Goal: Task Accomplishment & Management: Manage account settings

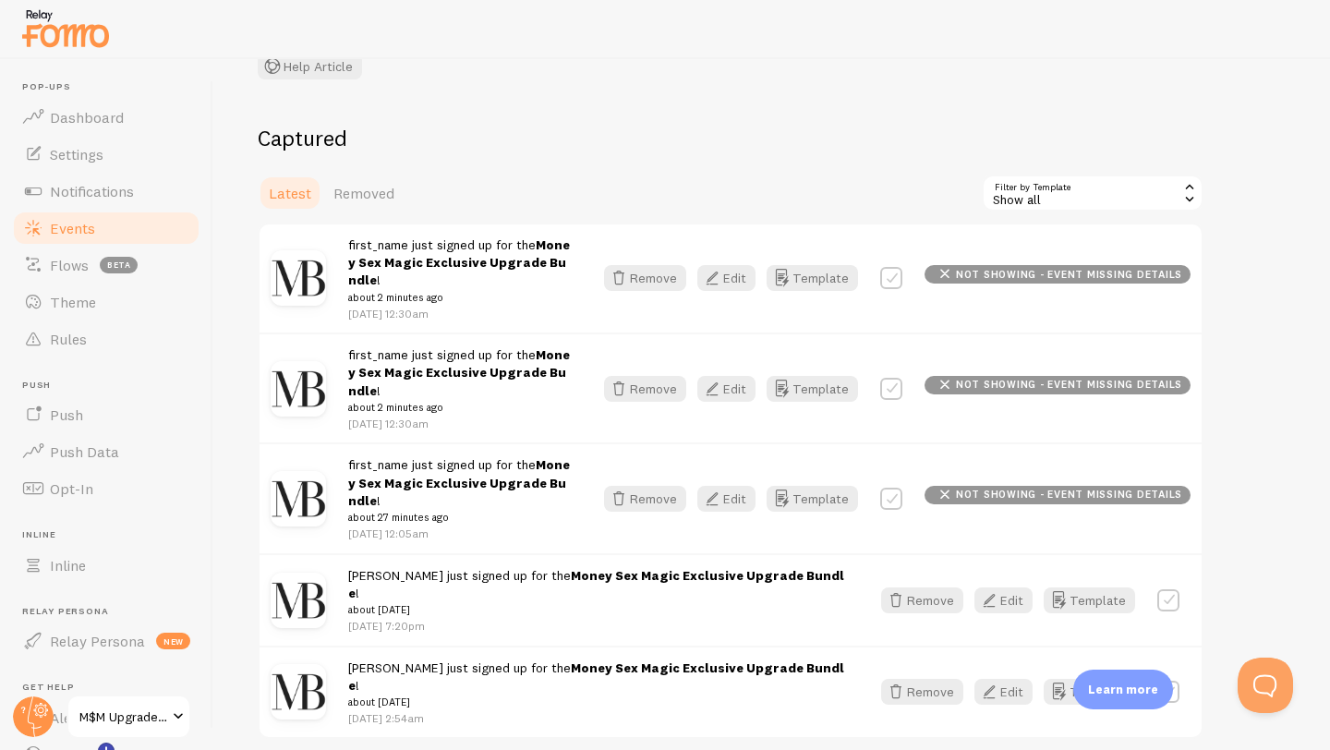
scroll to position [152, 0]
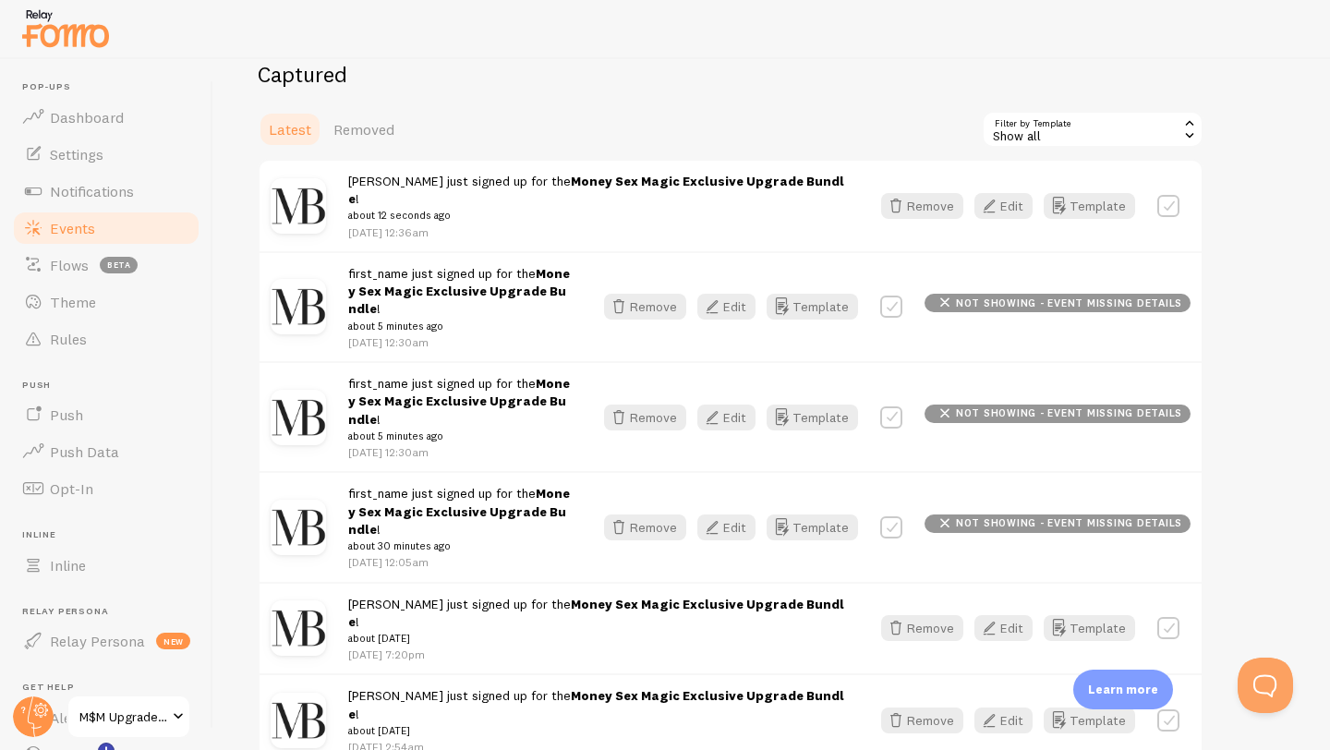
scroll to position [231, 0]
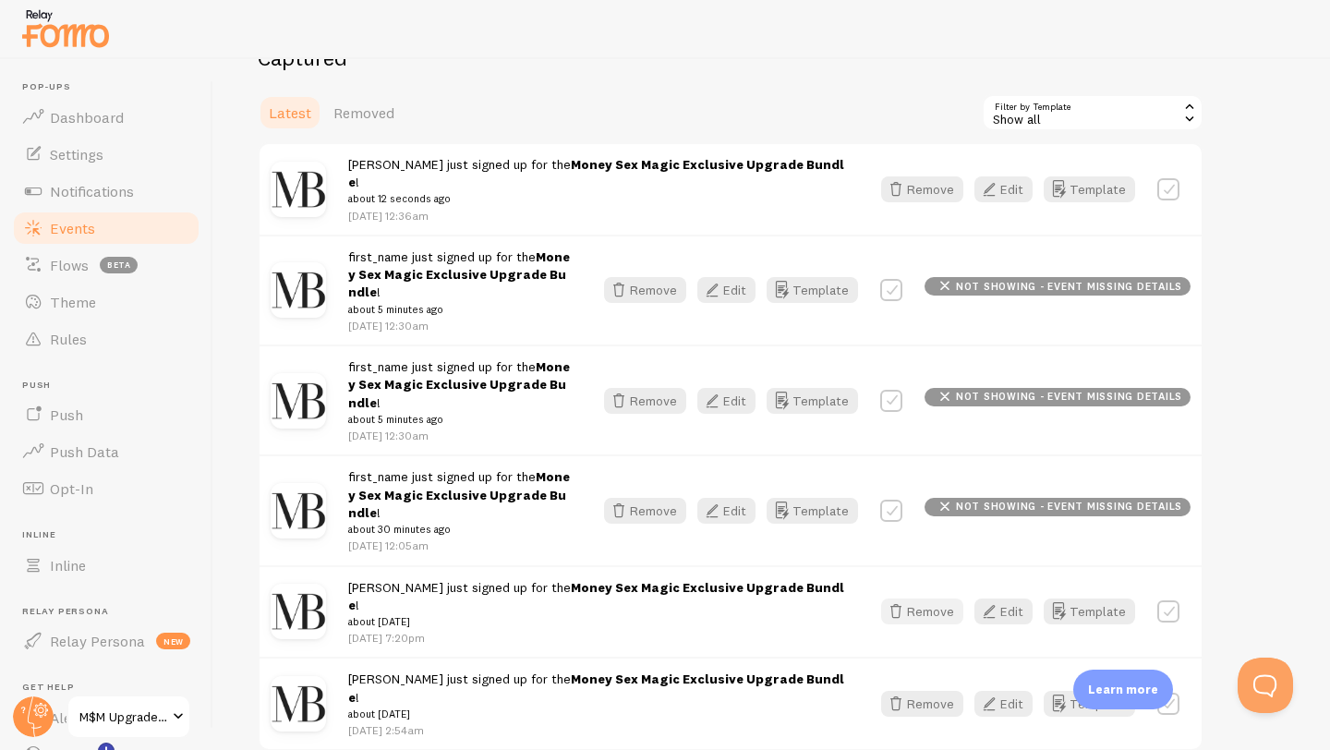
click at [925, 599] on button "Remove" at bounding box center [922, 612] width 82 height 26
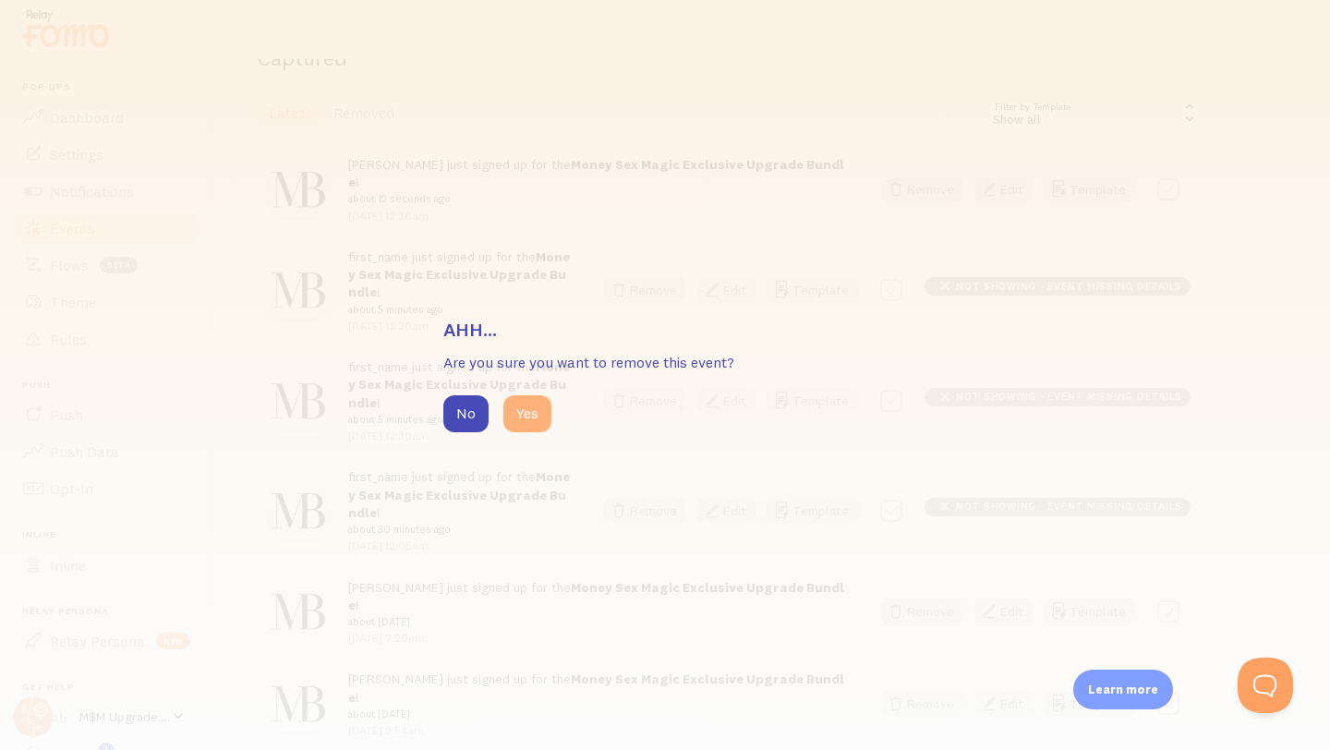
click at [530, 415] on button "Yes" at bounding box center [528, 413] width 48 height 37
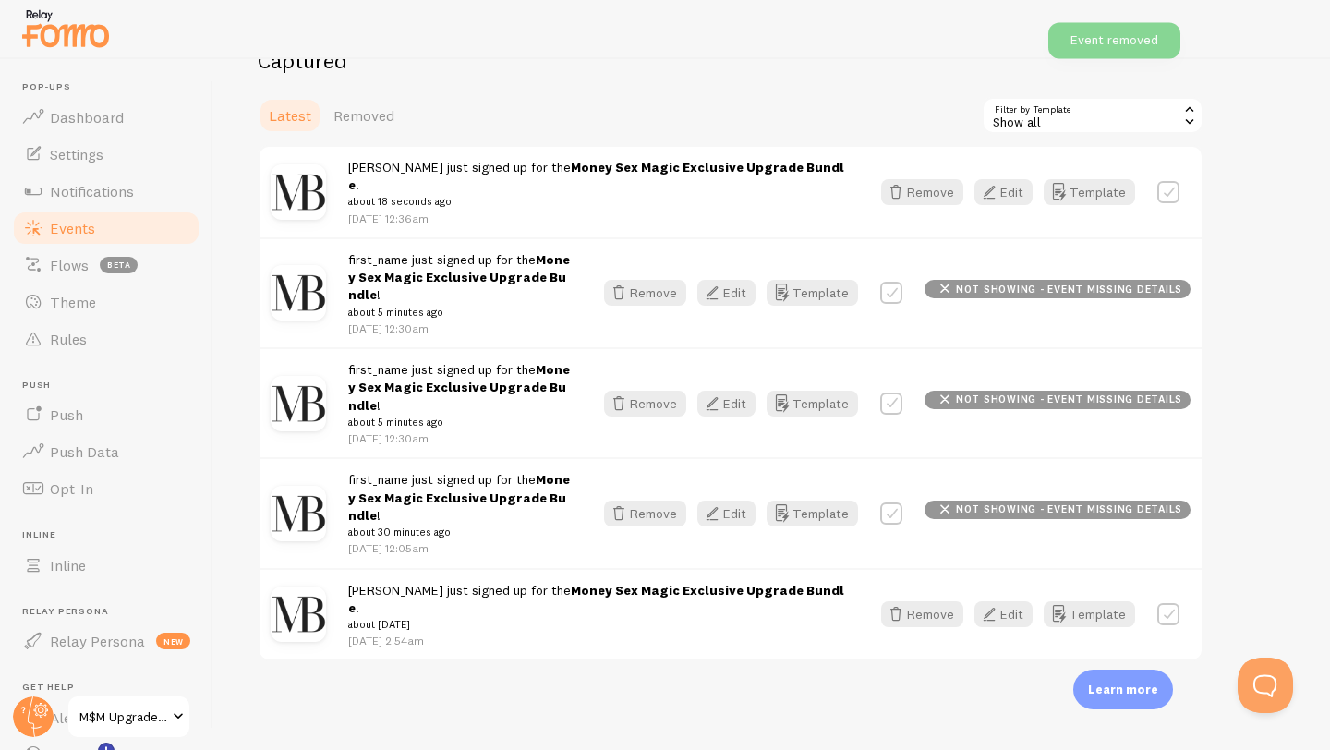
scroll to position [152, 0]
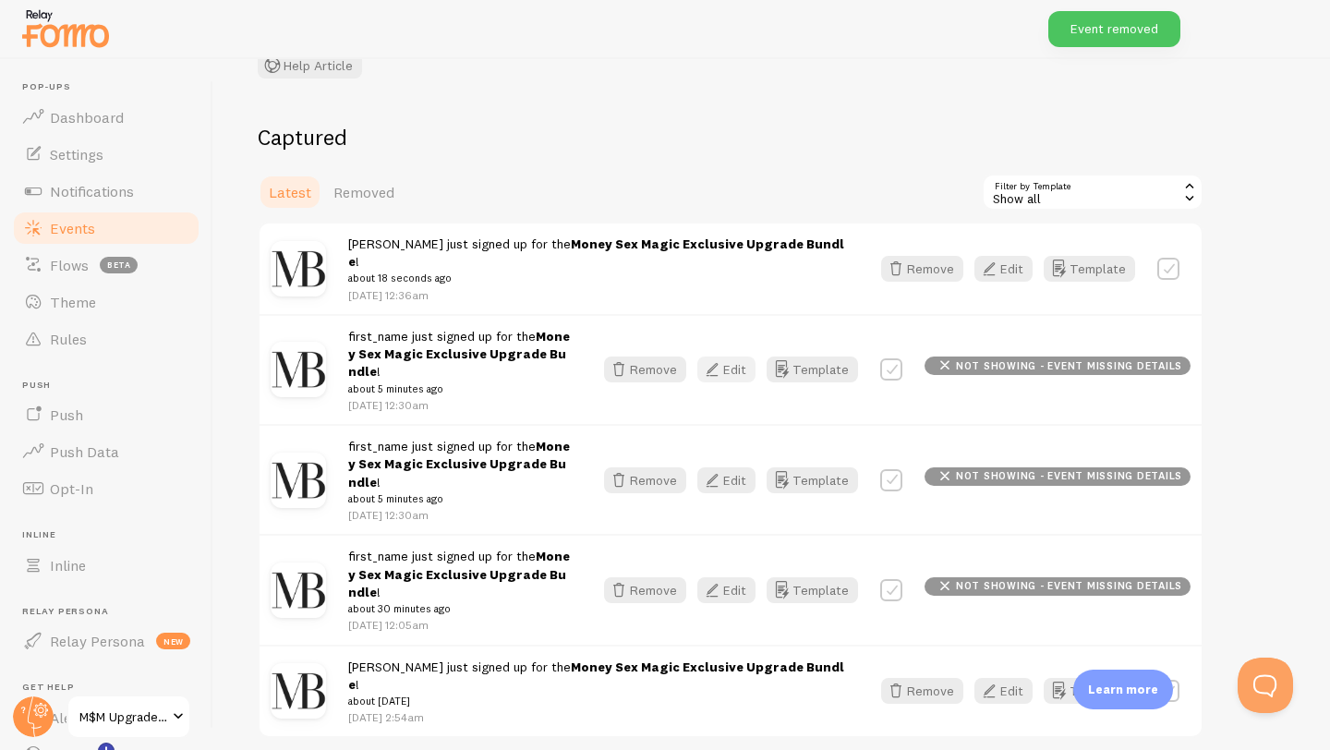
click at [723, 358] on icon "button" at bounding box center [712, 369] width 22 height 22
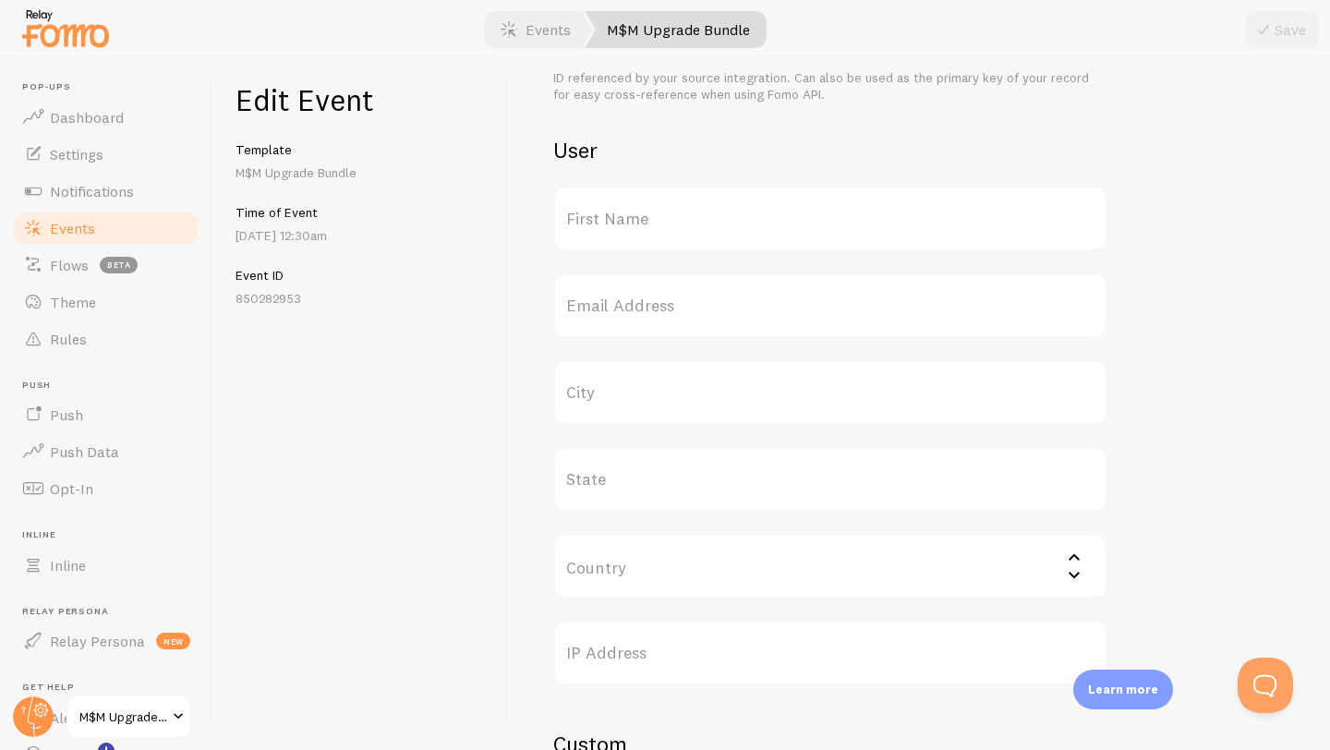
scroll to position [624, 0]
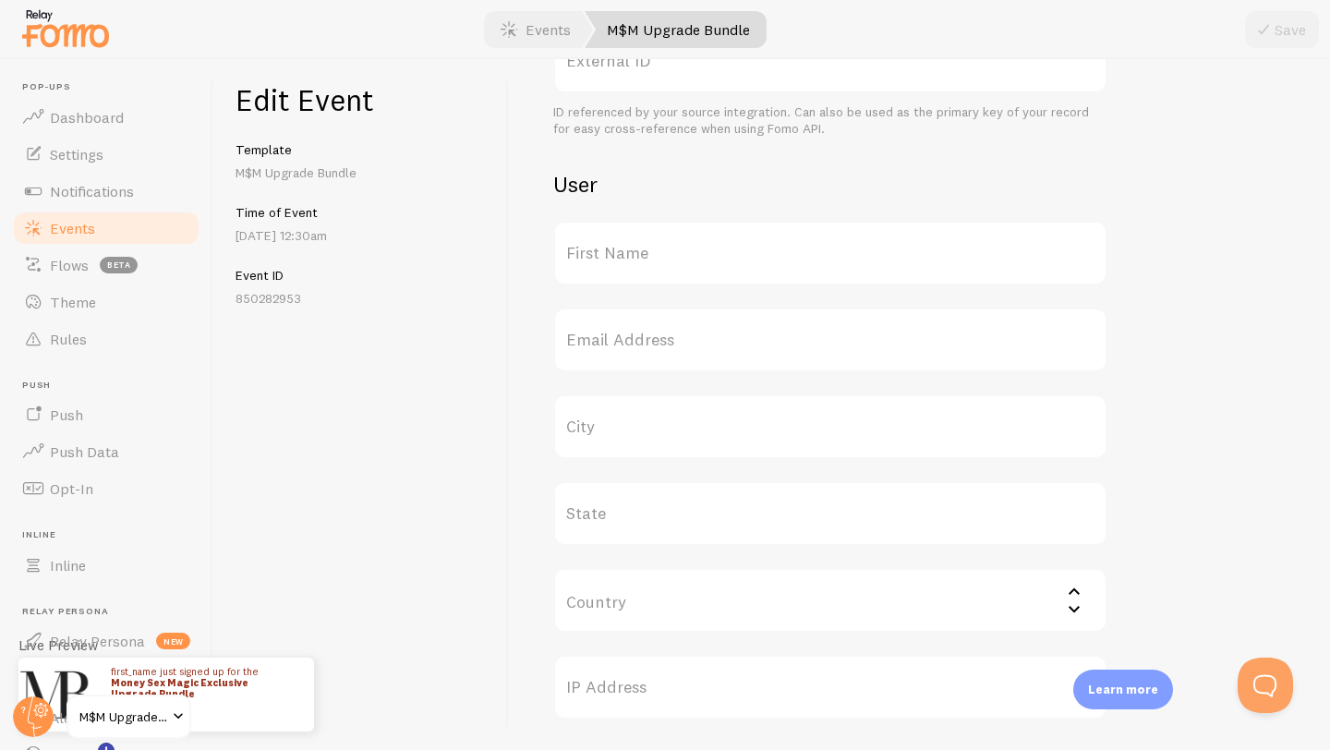
click at [601, 243] on label "First Name" at bounding box center [830, 253] width 554 height 65
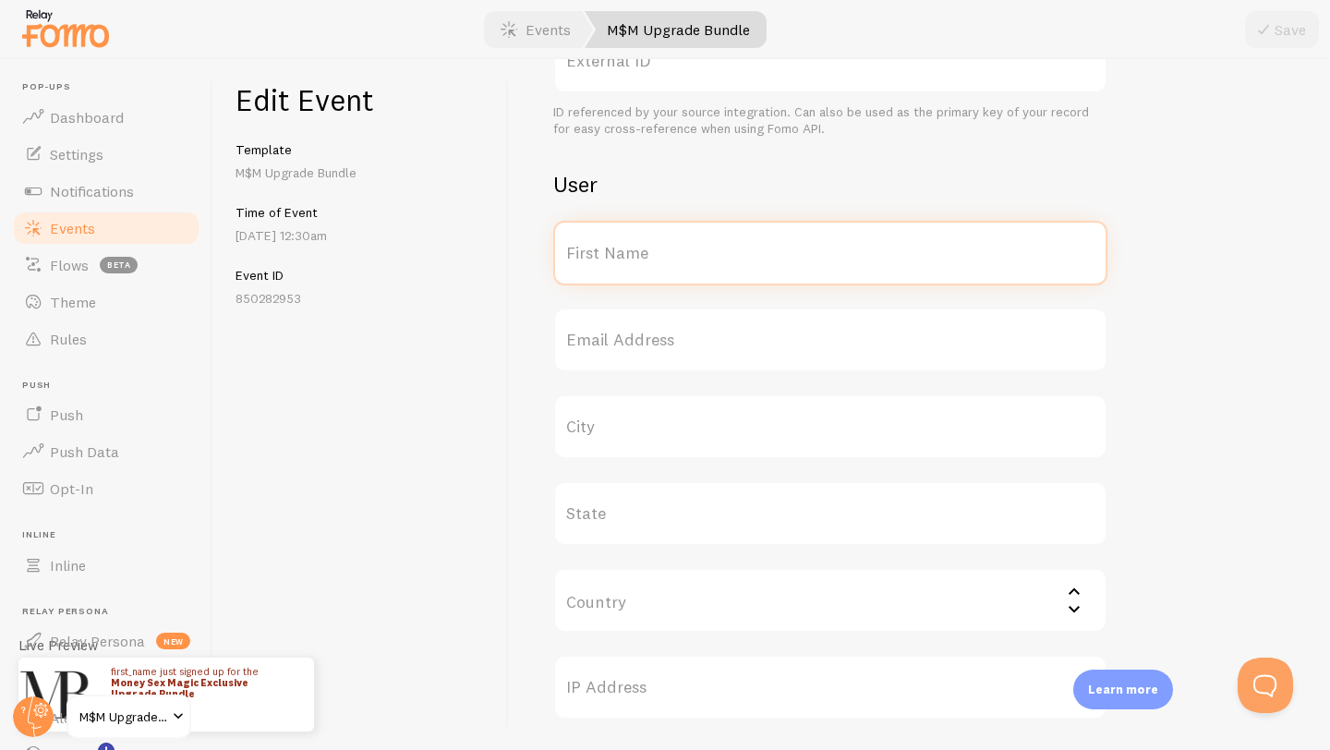
click at [601, 243] on input "First Name" at bounding box center [830, 253] width 554 height 65
type input "Dalya"
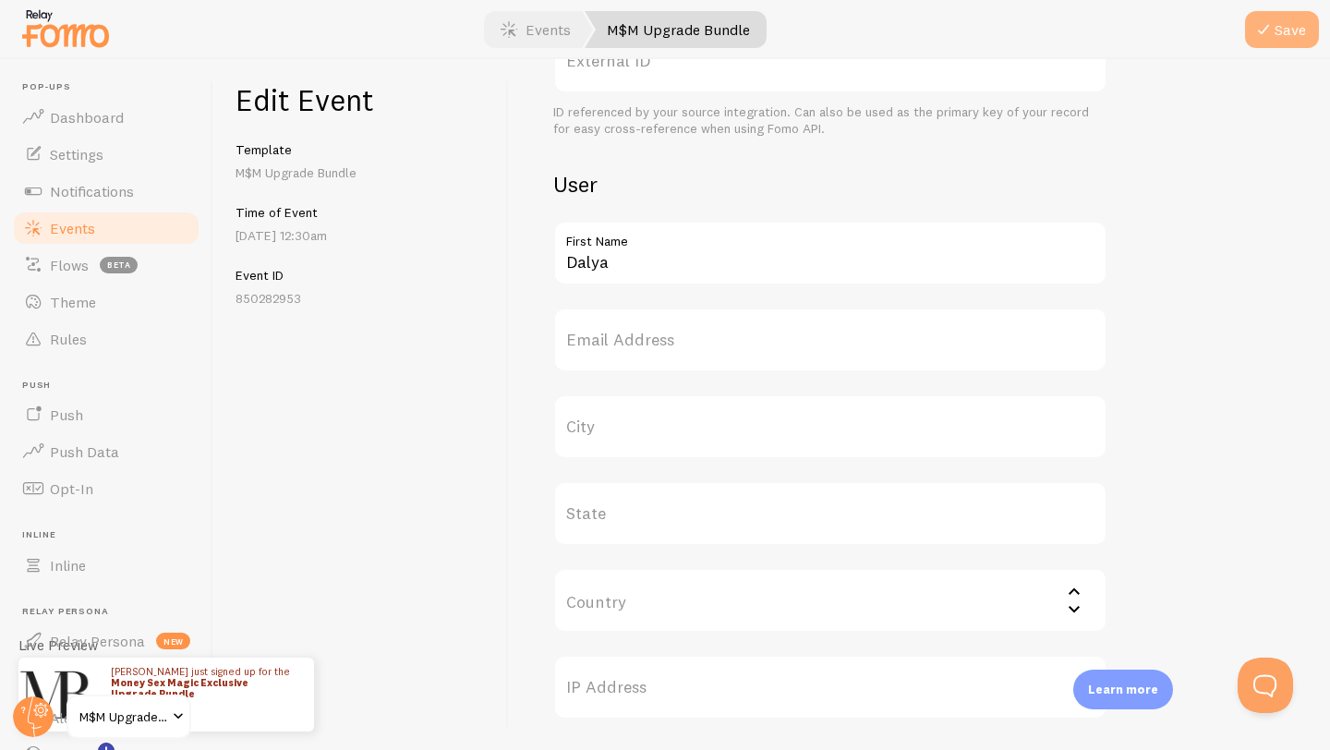
click at [1283, 33] on button "Save" at bounding box center [1282, 29] width 74 height 37
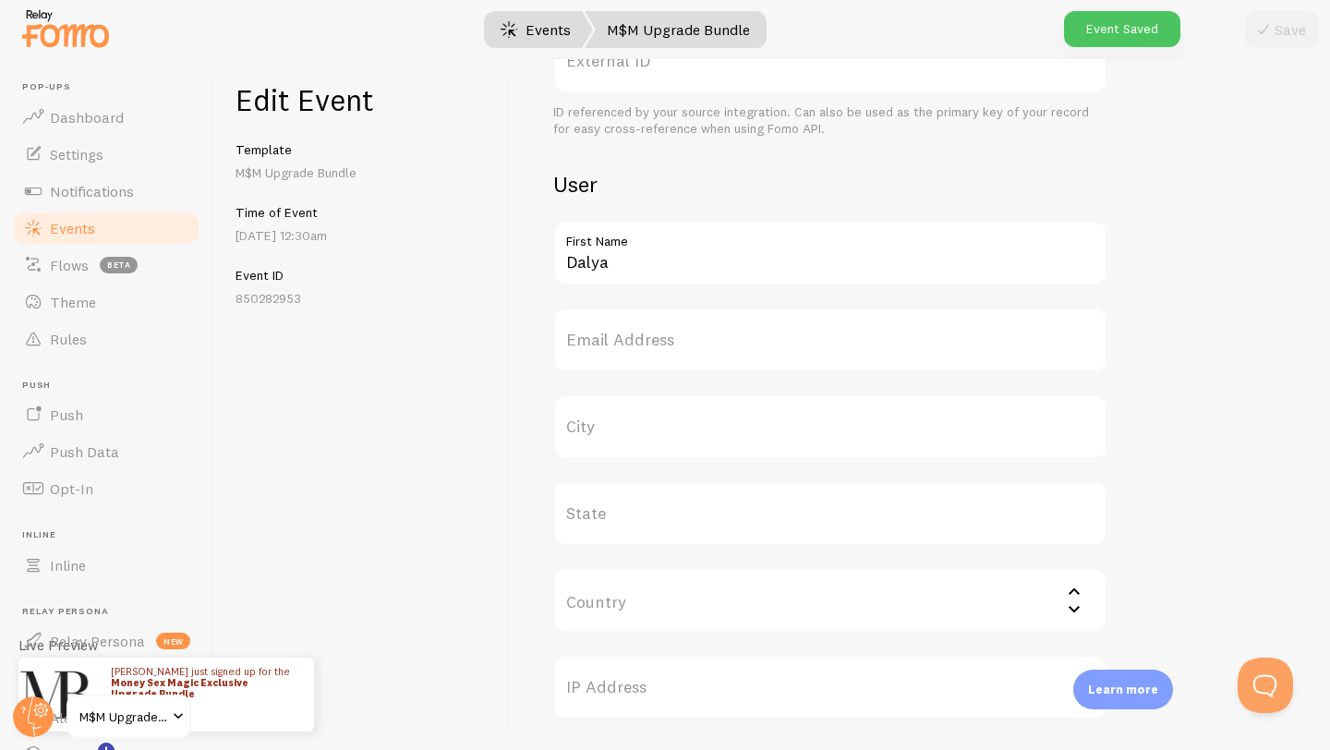
click at [541, 38] on link "Events" at bounding box center [536, 29] width 115 height 37
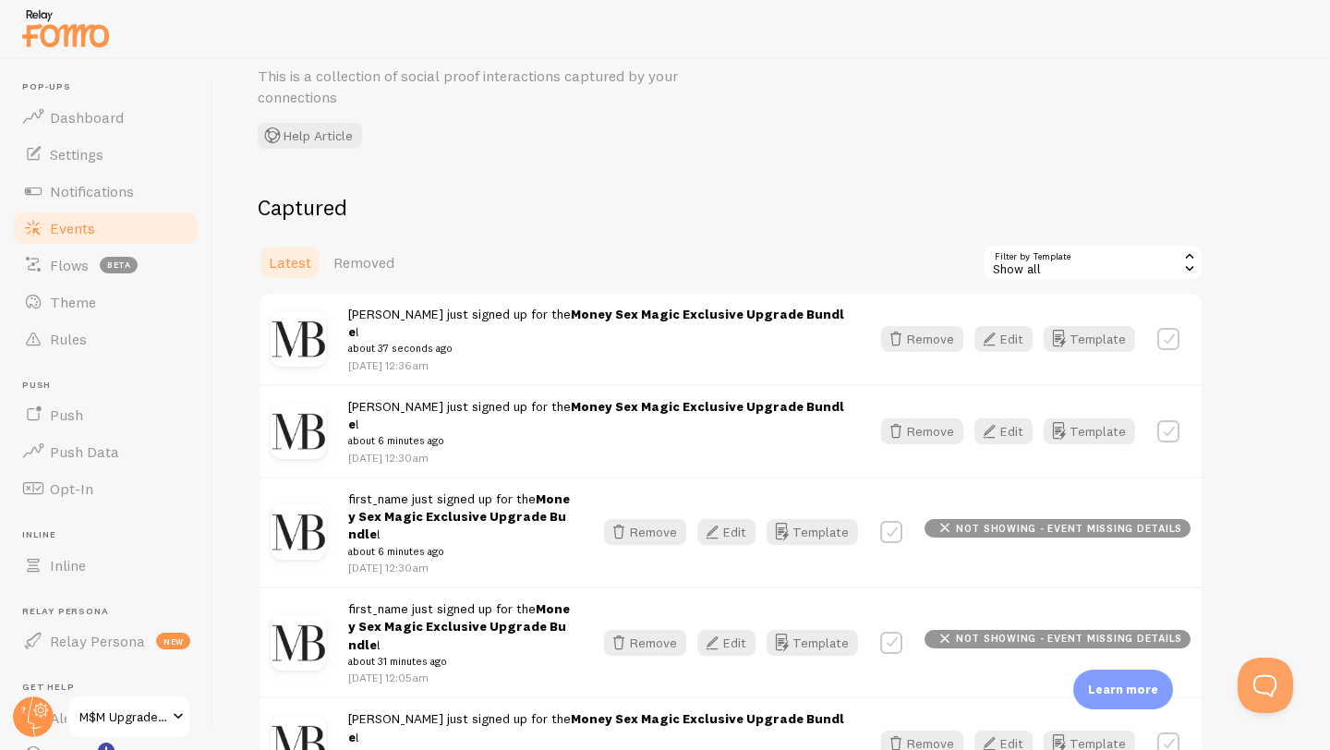
scroll to position [104, 0]
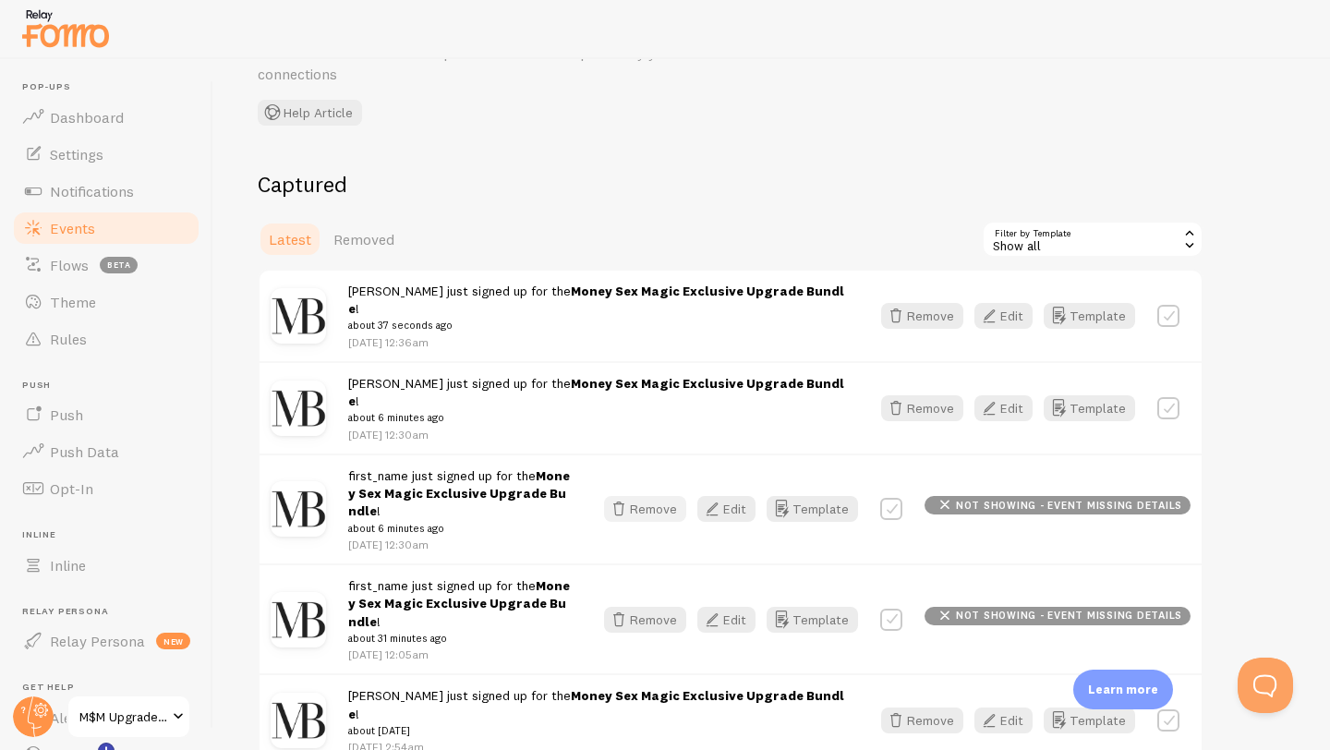
click at [673, 496] on button "Remove" at bounding box center [645, 509] width 82 height 26
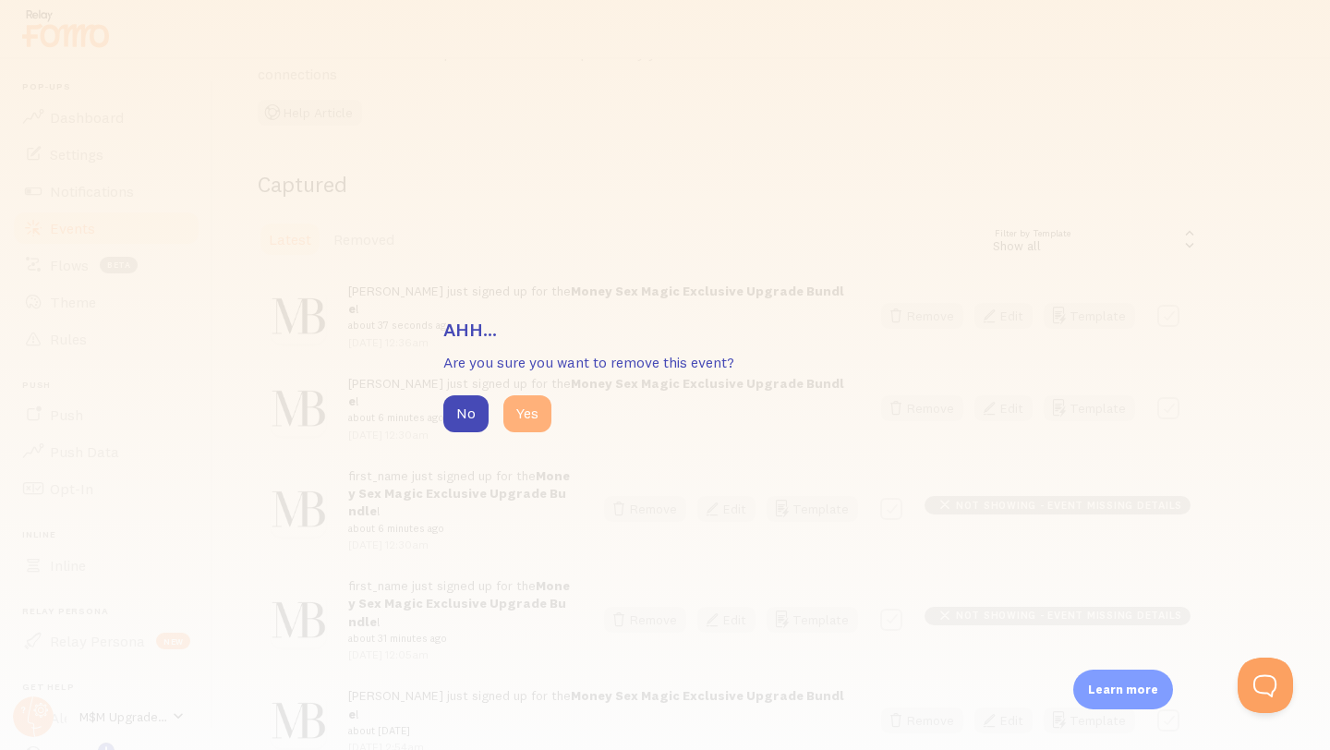
click at [527, 413] on button "Yes" at bounding box center [528, 413] width 48 height 37
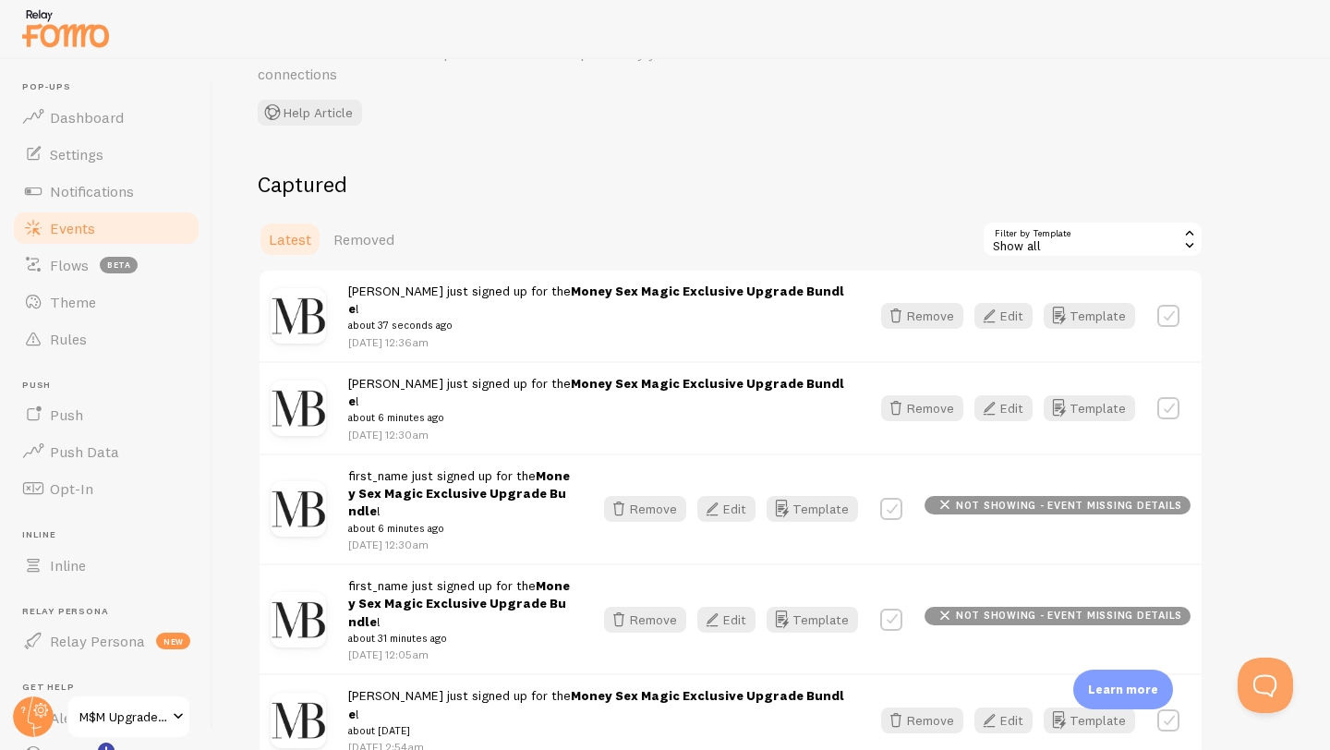
scroll to position [44, 0]
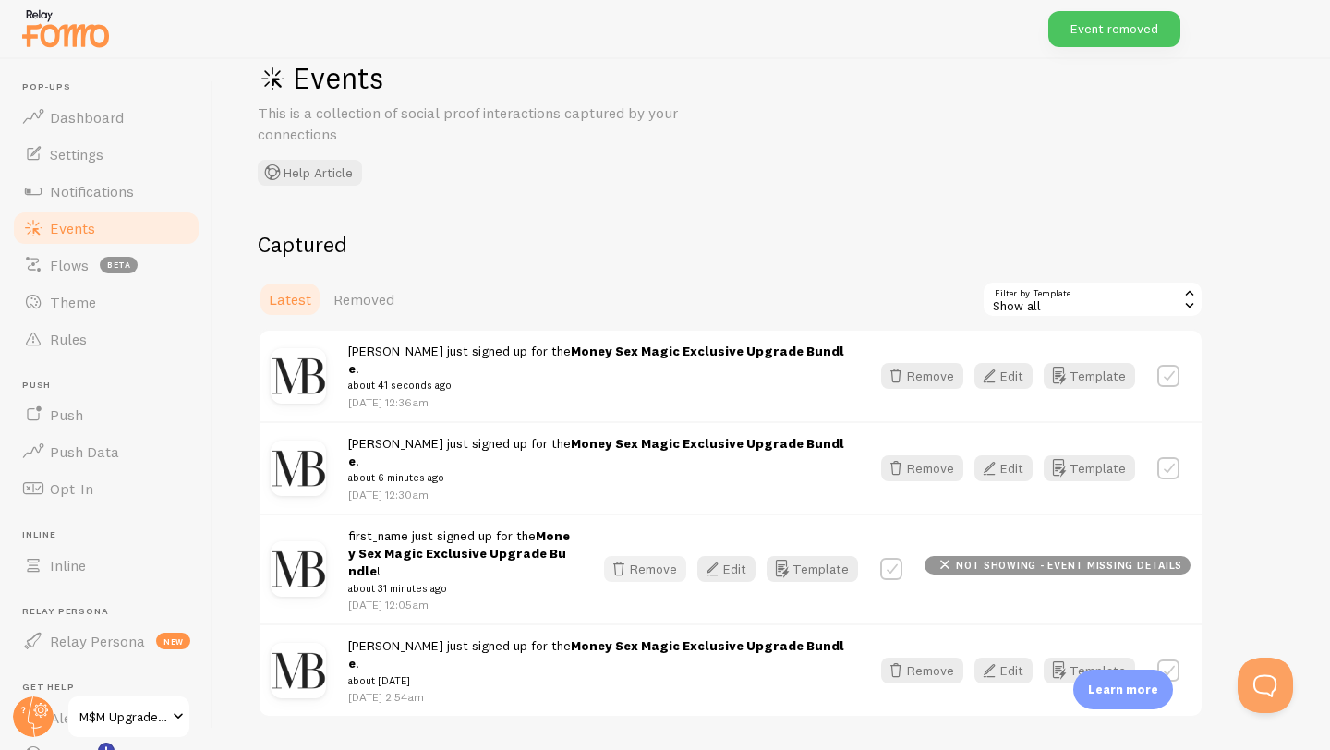
click at [650, 556] on button "Remove" at bounding box center [645, 569] width 82 height 26
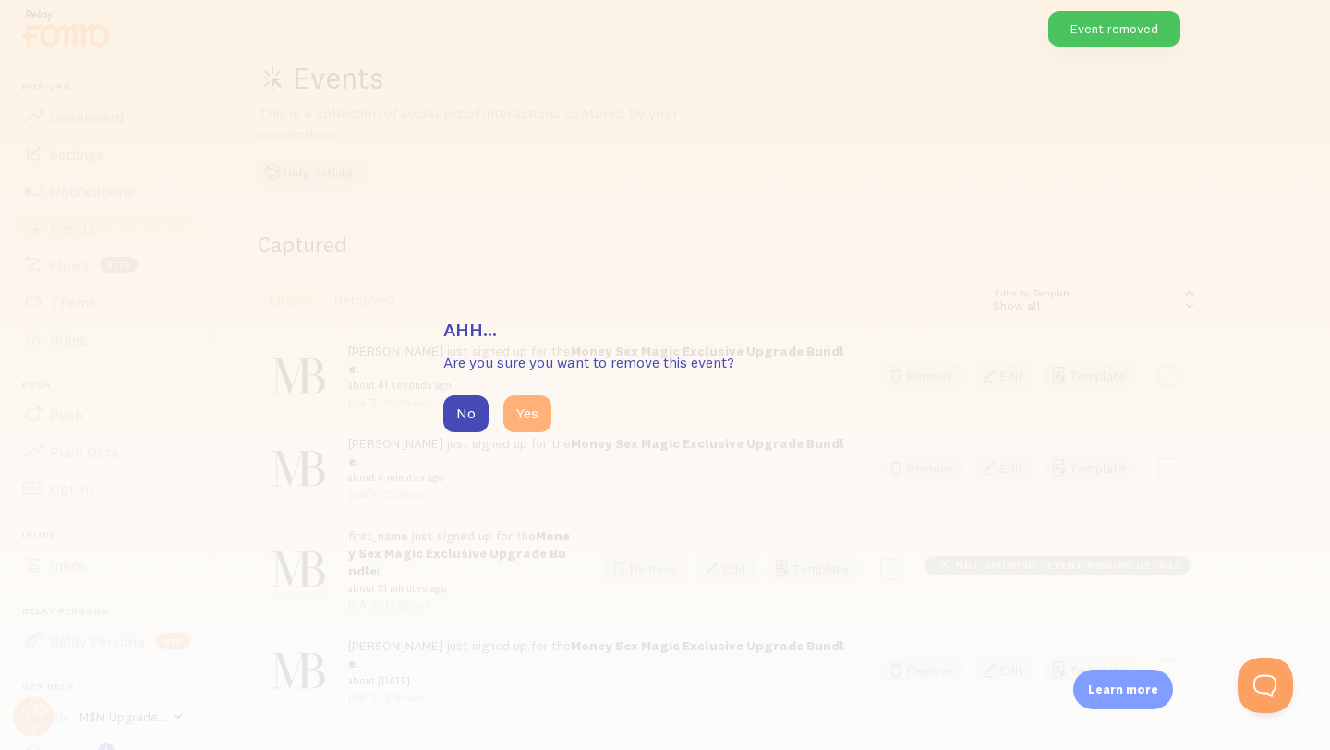
click at [529, 417] on button "Yes" at bounding box center [528, 413] width 48 height 37
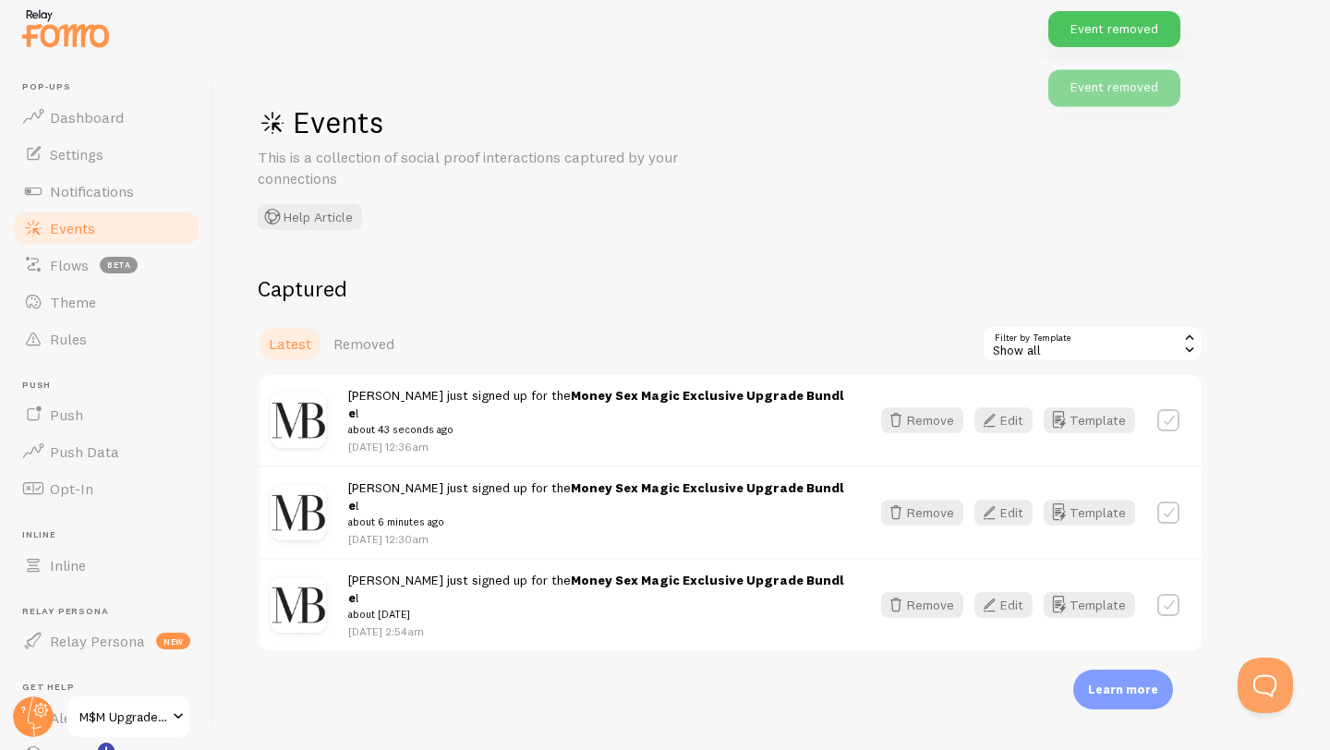
scroll to position [0, 0]
